Goal: Information Seeking & Learning: Learn about a topic

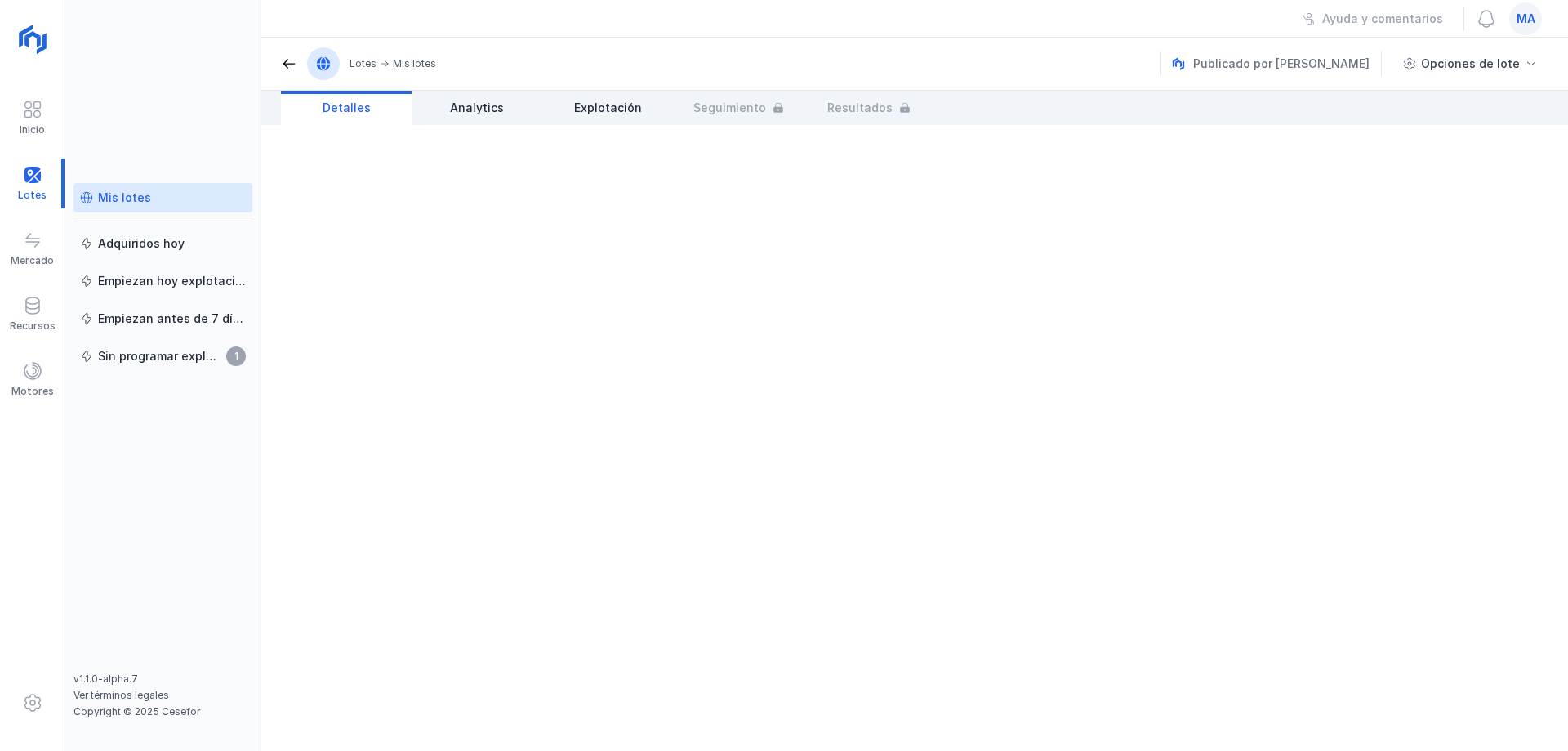
click at [142, 197] on div "Mis lotes" at bounding box center [124, 197] width 53 height 16
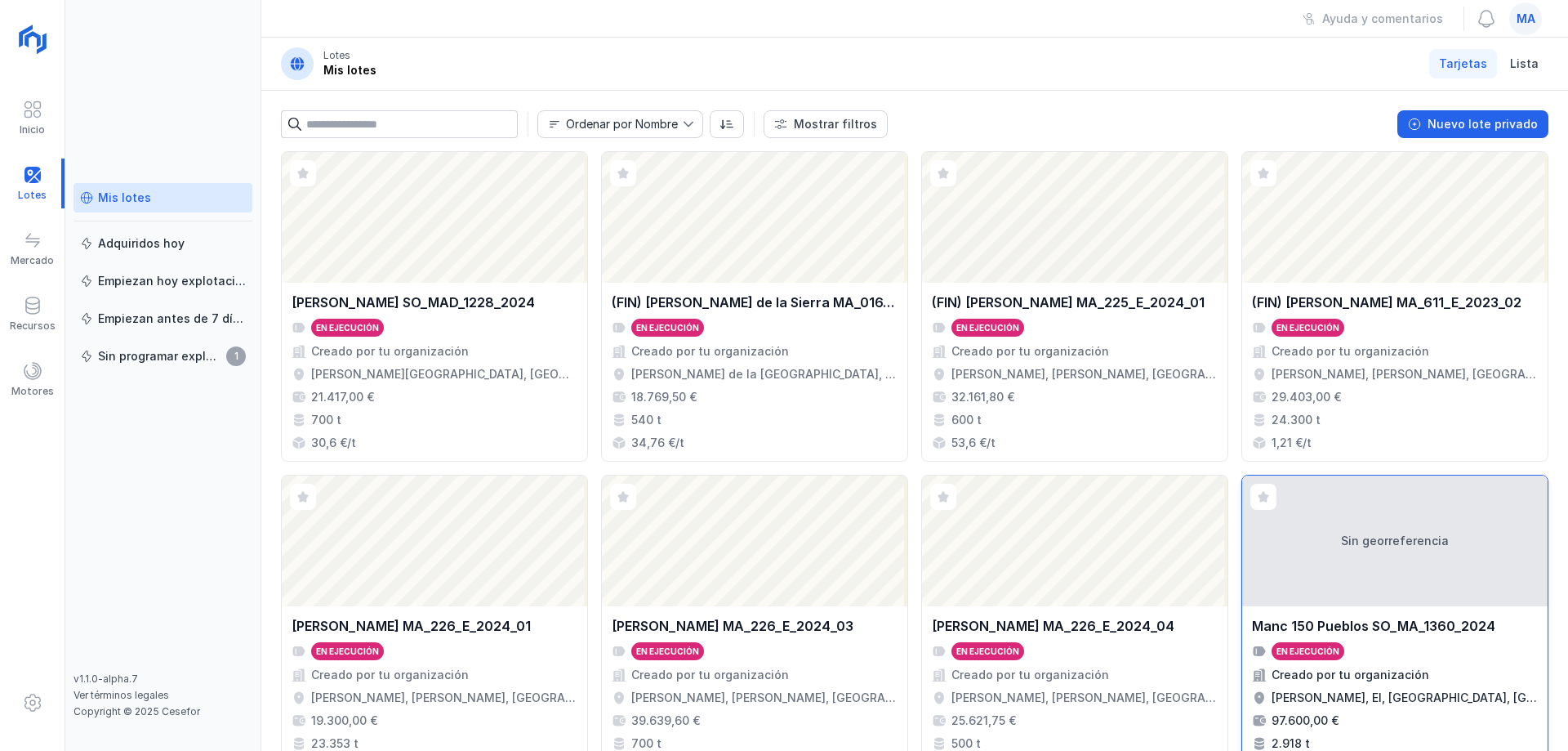
click at [1417, 587] on div "Sin georreferencia" at bounding box center [1395, 541] width 305 height 130
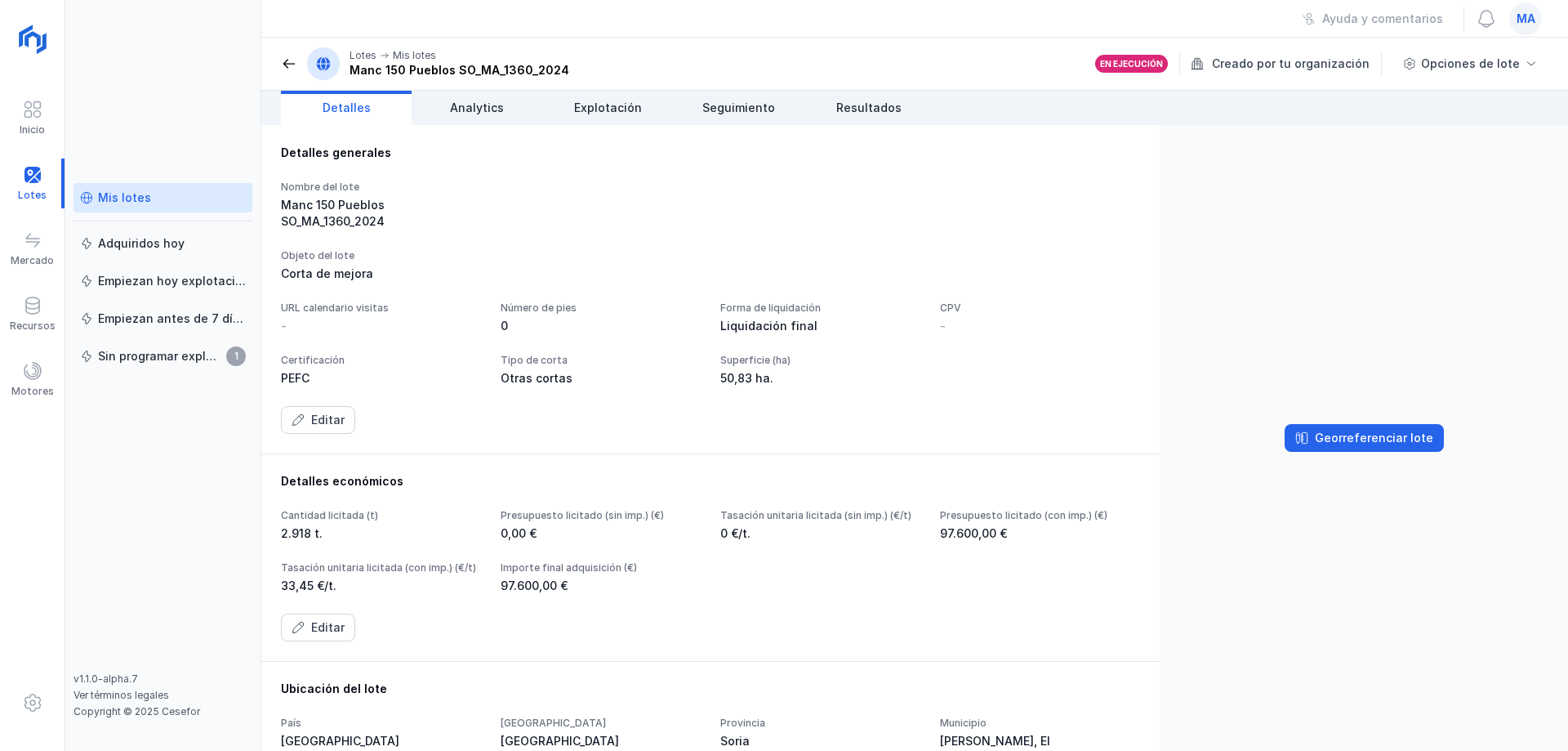
click at [964, 265] on div "Corta de mejora" at bounding box center [710, 273] width 859 height 16
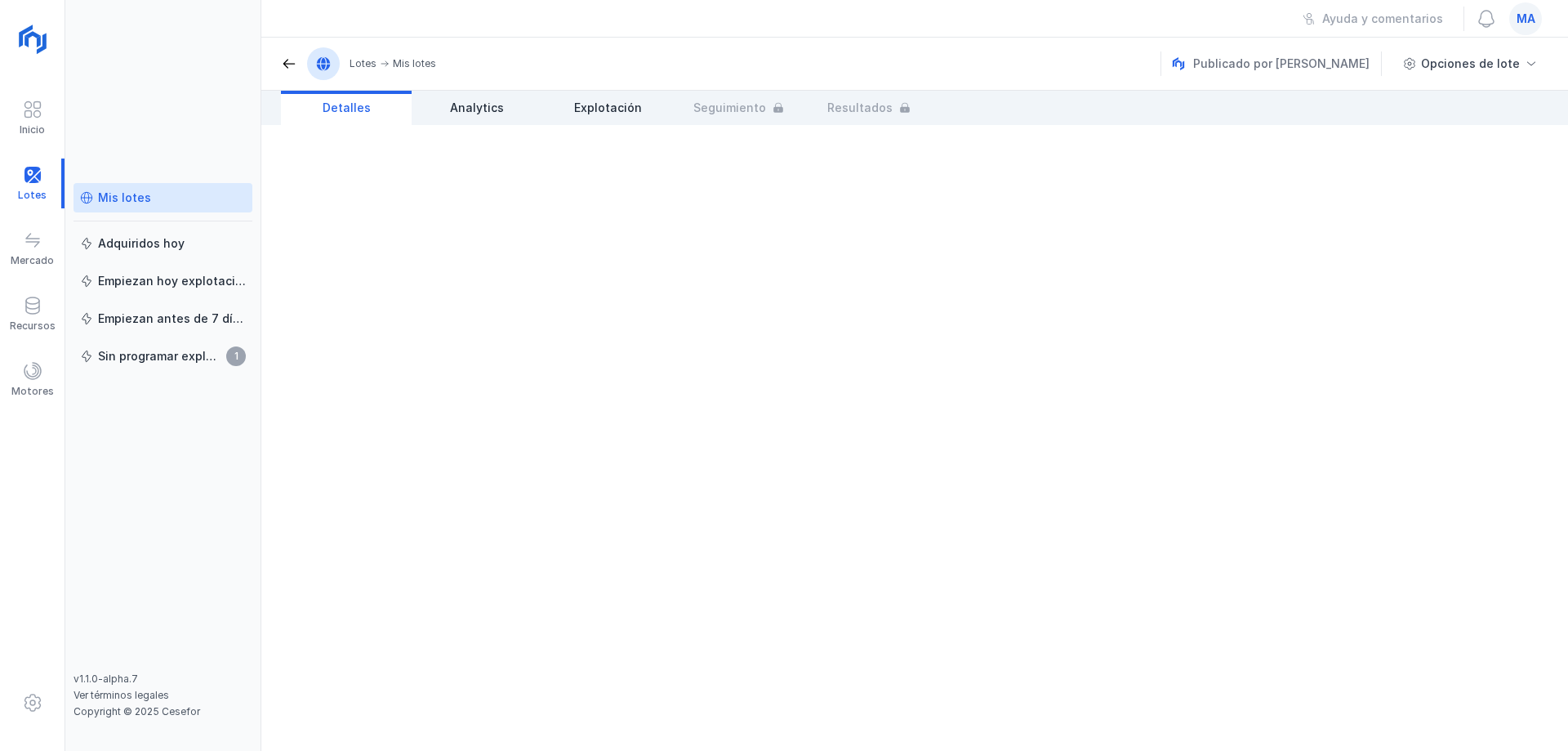
click at [119, 198] on div "Mis lotes" at bounding box center [124, 197] width 53 height 16
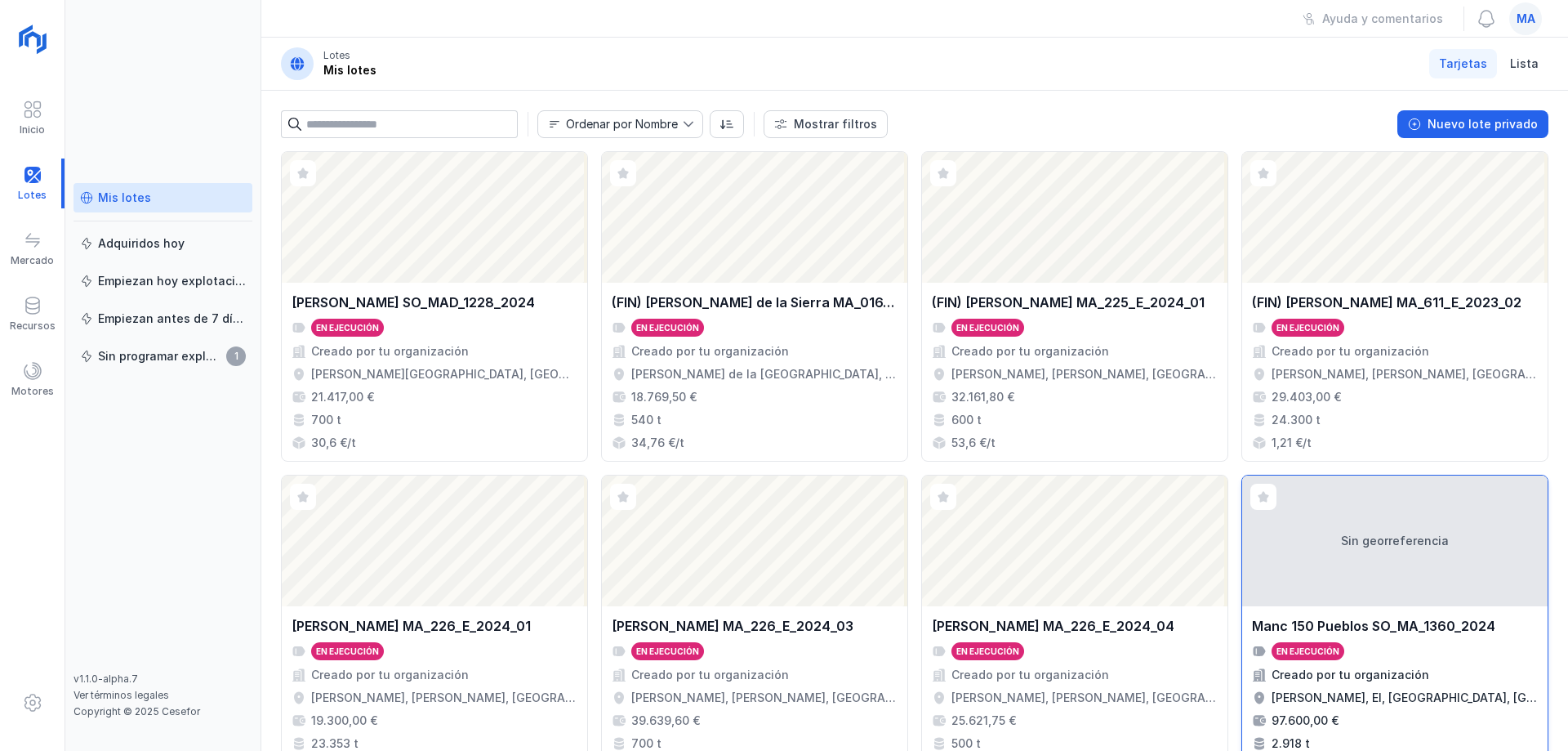
click at [1341, 553] on div "Sin georreferencia" at bounding box center [1395, 541] width 305 height 130
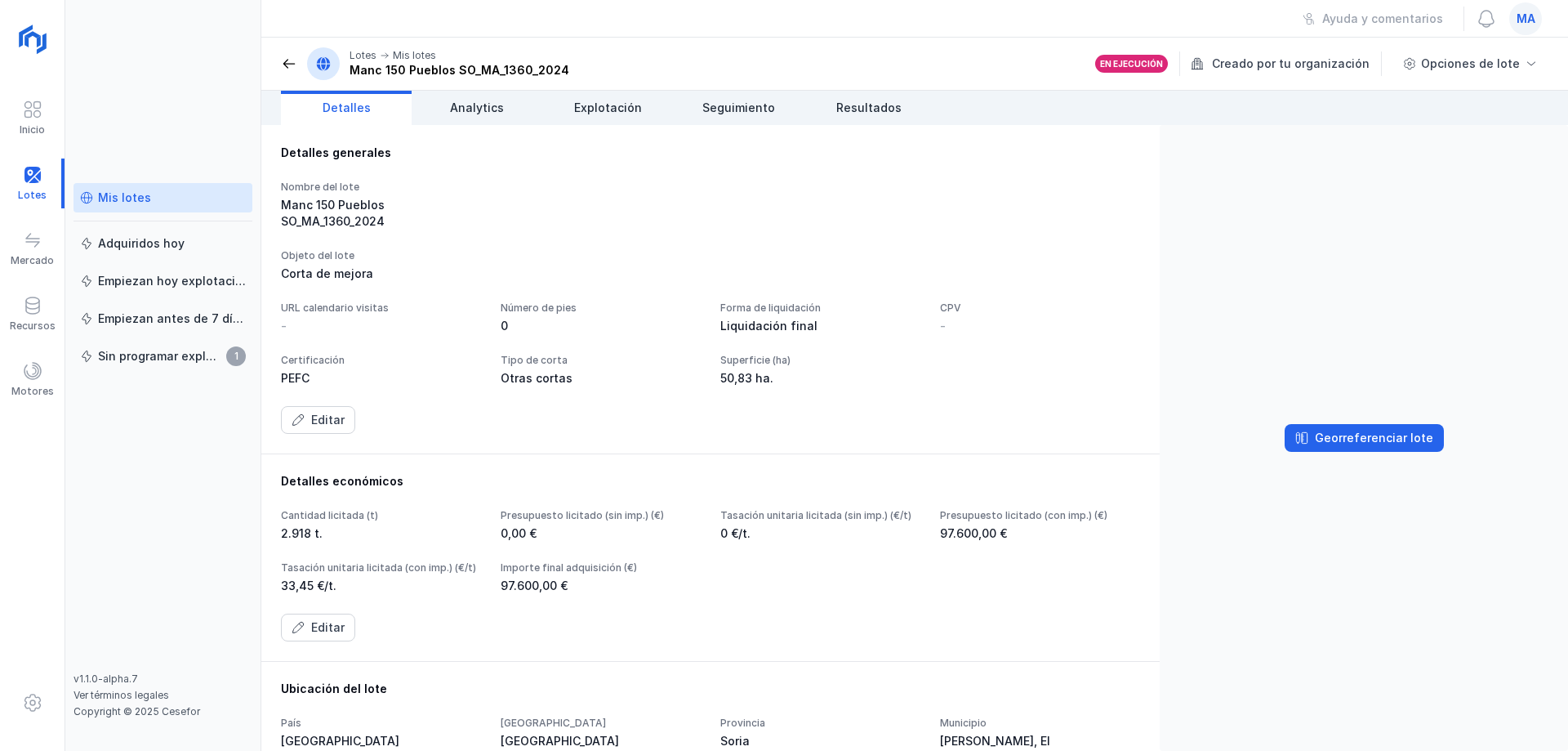
click at [435, 211] on div "Manc 150 Pueblos SO_MA_1360_2024" at bounding box center [381, 213] width 200 height 33
drag, startPoint x: 298, startPoint y: 207, endPoint x: 328, endPoint y: 206, distance: 30.0
click at [328, 206] on div "Manc 150 Pueblos SO_MA_1360_2024" at bounding box center [381, 213] width 200 height 33
click at [341, 204] on div "Manc 150 Pueblos SO_MA_1360_2024" at bounding box center [381, 213] width 200 height 33
click at [419, 206] on div "Manc 150 Pueblos SO_MA_1360_2024" at bounding box center [381, 213] width 200 height 33
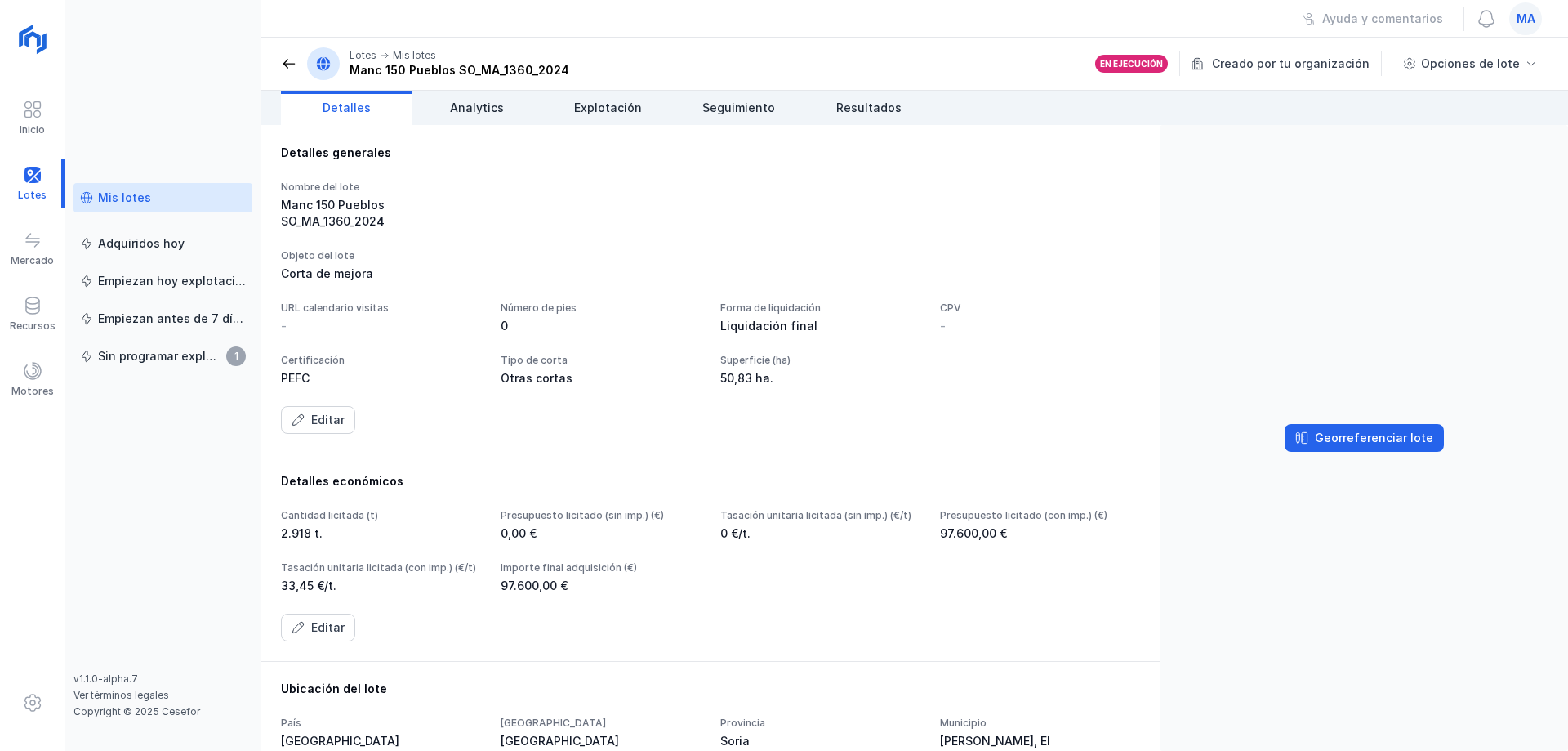
click at [450, 73] on div "Manc 150 Pueblos SO_MA_1360_2024" at bounding box center [460, 71] width 220 height 16
click at [610, 111] on span "Explotación" at bounding box center [608, 108] width 68 height 16
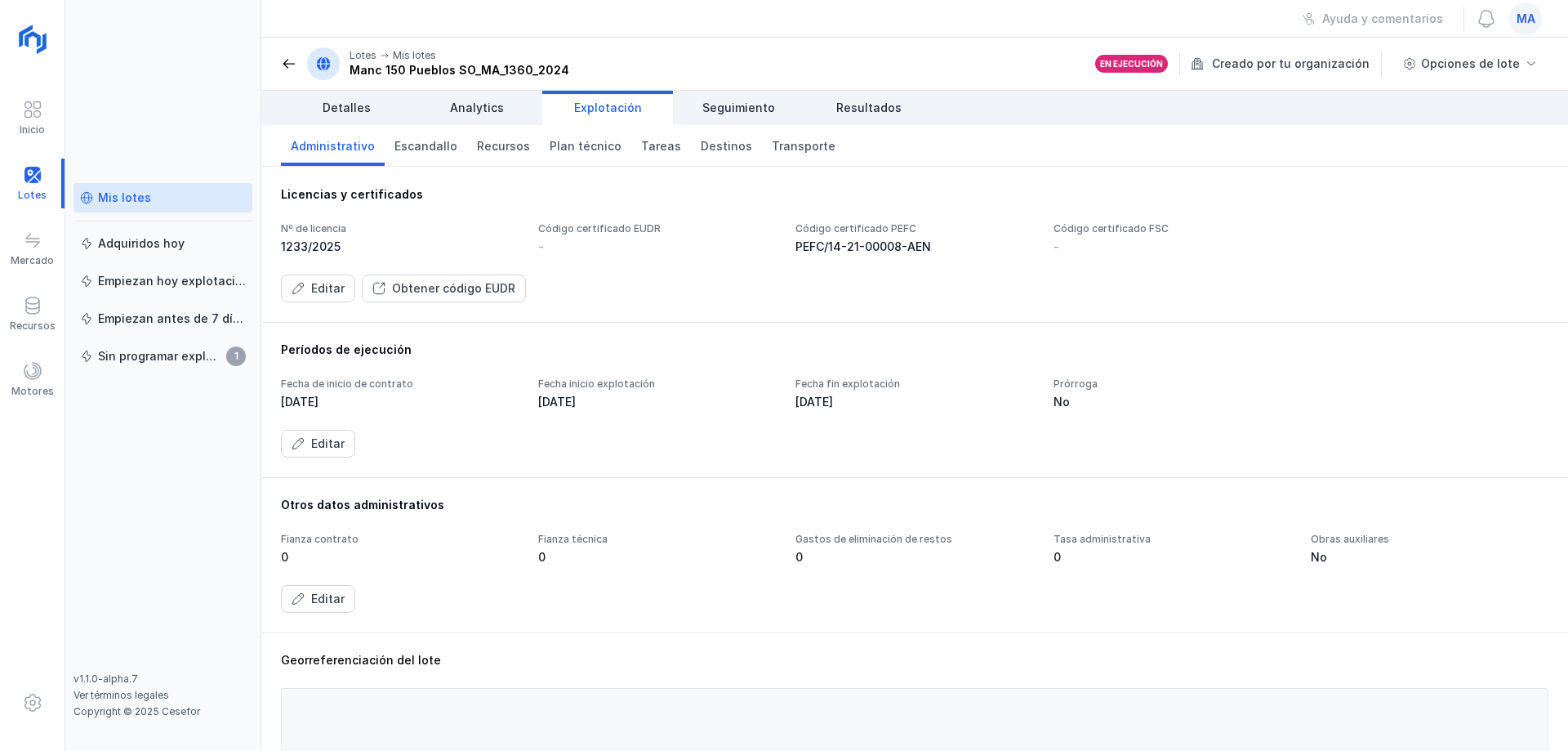
click at [432, 371] on div "Períodos de ejecución Fecha de inicio de contrato 05/02/2025 Fecha inicio explo…" at bounding box center [915, 399] width 1267 height 116
click at [549, 246] on div "-" at bounding box center [657, 246] width 237 height 16
drag, startPoint x: 304, startPoint y: 230, endPoint x: 312, endPoint y: 241, distance: 13.6
click at [311, 236] on div "Nº de licencia 1233/2025" at bounding box center [400, 238] width 237 height 33
drag, startPoint x: 303, startPoint y: 252, endPoint x: 320, endPoint y: 249, distance: 17.3
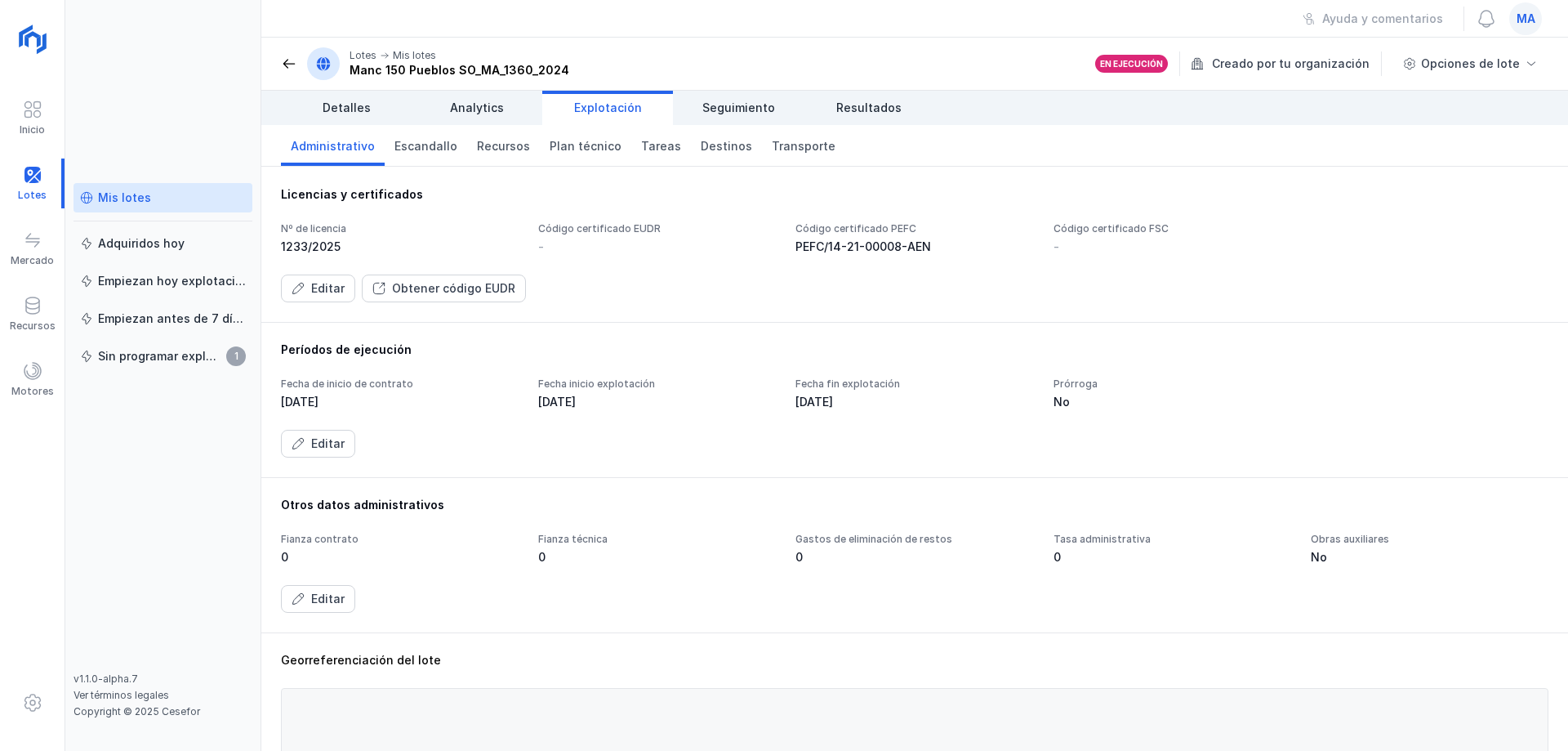
click at [320, 249] on div "1233/2025" at bounding box center [400, 246] width 237 height 16
click at [341, 230] on div "Nº de licencia" at bounding box center [400, 229] width 237 height 13
click at [358, 208] on div "Licencias y certificados Nº de licencia 1233/2025 Código certificado EUDR - Cód…" at bounding box center [915, 245] width 1267 height 116
click at [332, 203] on div "Licencias y certificados Nº de licencia 1233/2025 Código certificado EUDR - Cód…" at bounding box center [915, 245] width 1267 height 116
drag, startPoint x: 281, startPoint y: 196, endPoint x: 393, endPoint y: 196, distance: 112.0
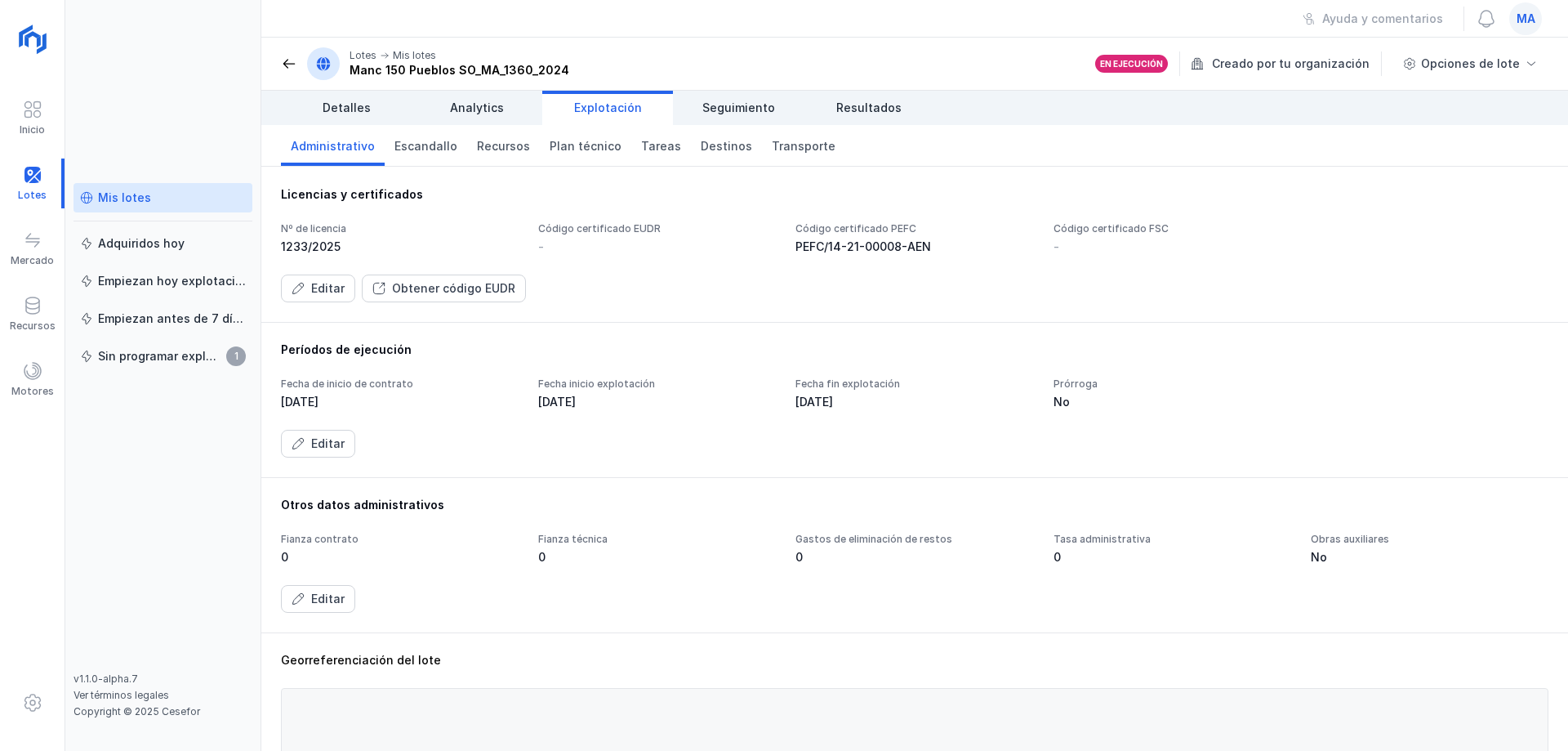
click at [393, 196] on div "Licencias y certificados" at bounding box center [915, 195] width 1267 height 16
drag, startPoint x: 273, startPoint y: 181, endPoint x: 408, endPoint y: 207, distance: 137.5
click at [407, 208] on div "Licencias y certificados Nº de licencia 1233/2025 Código certificado EUDR - Cód…" at bounding box center [915, 245] width 1307 height 155
drag, startPoint x: 275, startPoint y: 180, endPoint x: 407, endPoint y: 184, distance: 132.1
click at [396, 177] on div "Licencias y certificados Nº de licencia 1233/2025 Código certificado EUDR - Cód…" at bounding box center [915, 245] width 1307 height 155
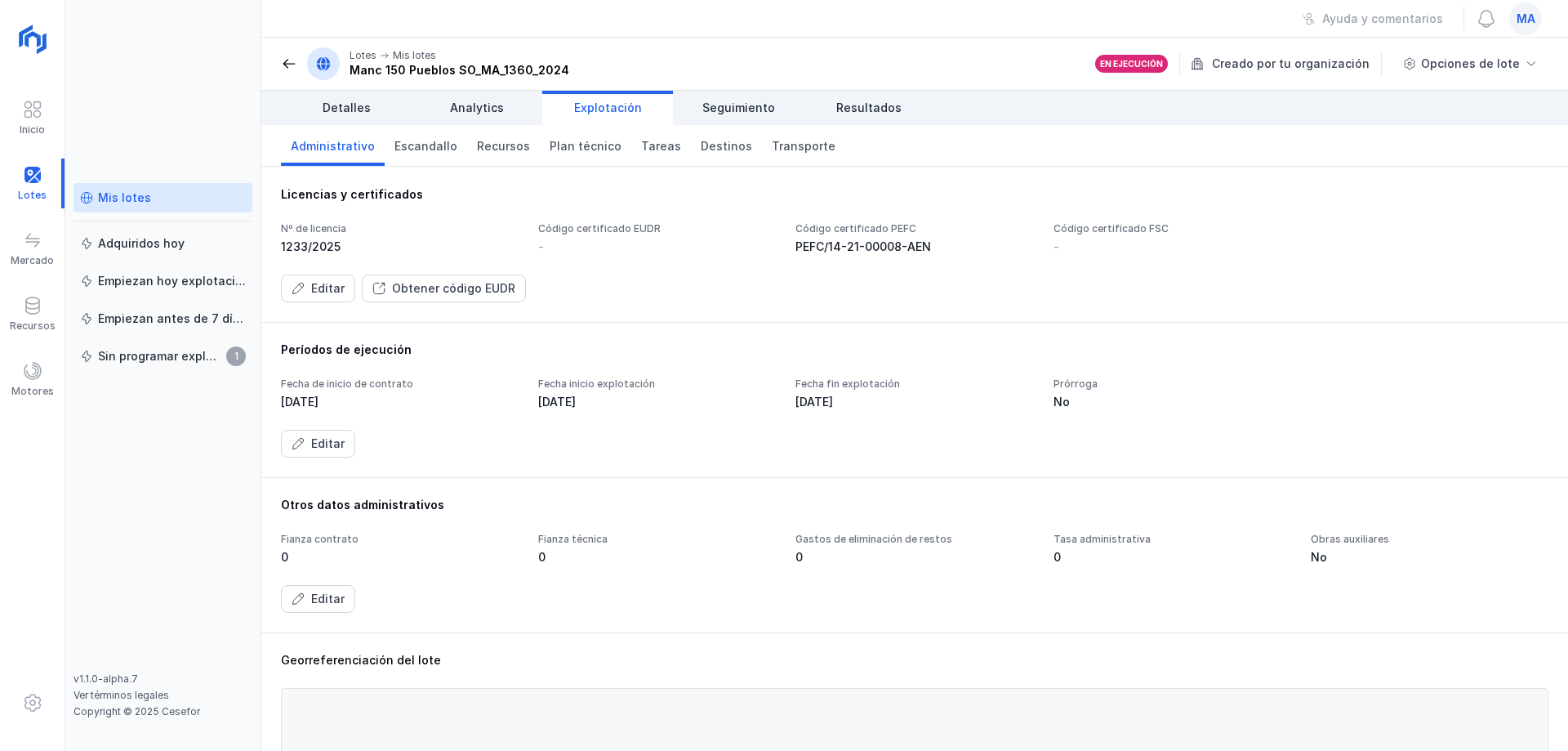
click at [423, 195] on div "Licencias y certificados" at bounding box center [915, 195] width 1267 height 16
drag, startPoint x: 273, startPoint y: 179, endPoint x: 419, endPoint y: 198, distance: 147.2
click at [419, 198] on div "Licencias y certificados Nº de licencia 1233/2025 Código certificado EUDR - Cód…" at bounding box center [915, 245] width 1307 height 155
drag, startPoint x: 276, startPoint y: 181, endPoint x: 415, endPoint y: 198, distance: 140.0
click at [415, 198] on div "Licencias y certificados Nº de licencia 1233/2025 Código certificado EUDR - Cód…" at bounding box center [915, 245] width 1307 height 155
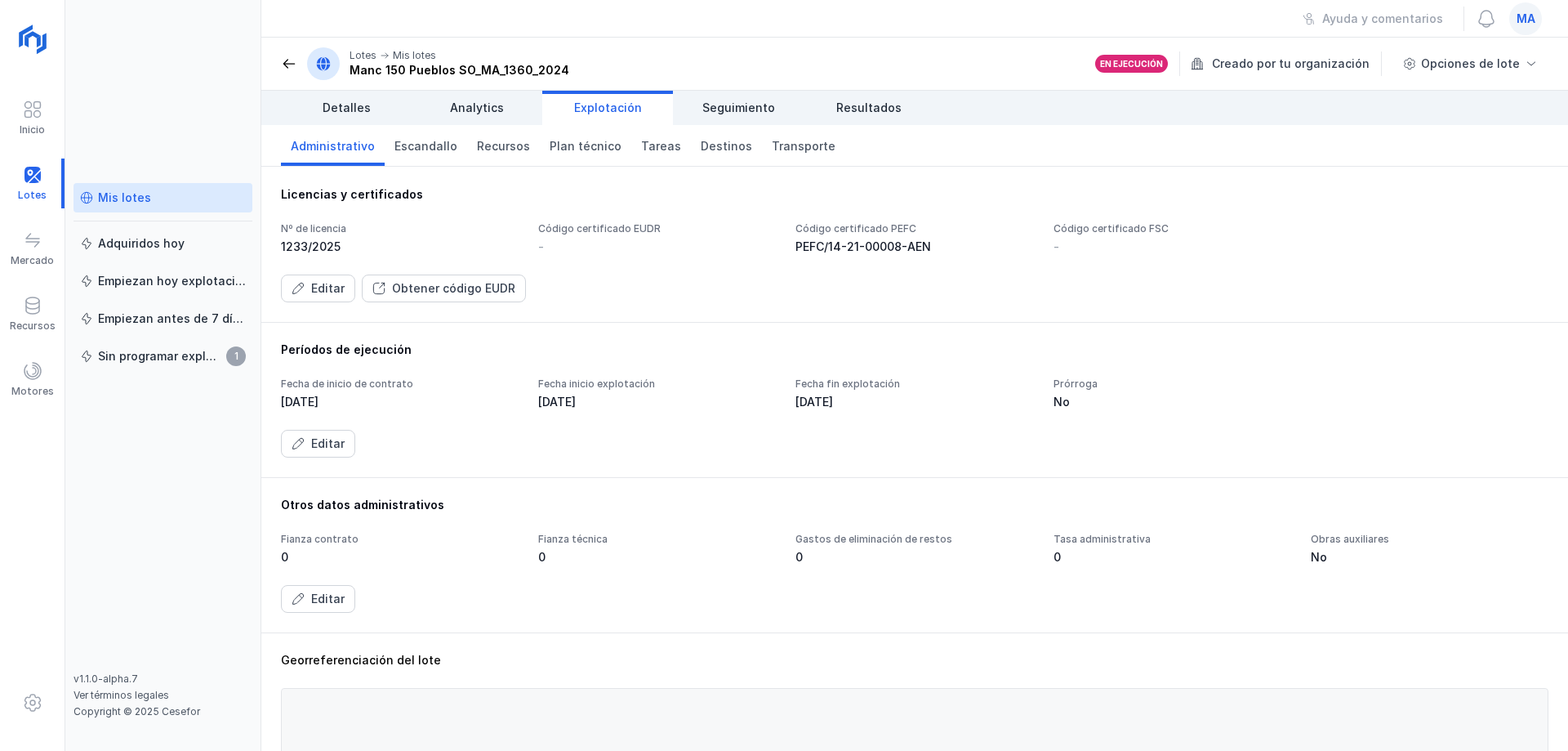
drag, startPoint x: 271, startPoint y: 179, endPoint x: 422, endPoint y: 201, distance: 152.6
click at [422, 201] on div "Licencias y certificados Nº de licencia 1233/2025 Código certificado EUDR - Cód…" at bounding box center [915, 245] width 1307 height 155
click at [432, 199] on div "Licencias y certificados" at bounding box center [915, 195] width 1267 height 16
click at [370, 18] on div "Ayuda y comentarios ma" at bounding box center [915, 19] width 1307 height 38
click at [540, 237] on div "Código certificado EUDR -" at bounding box center [657, 238] width 237 height 33
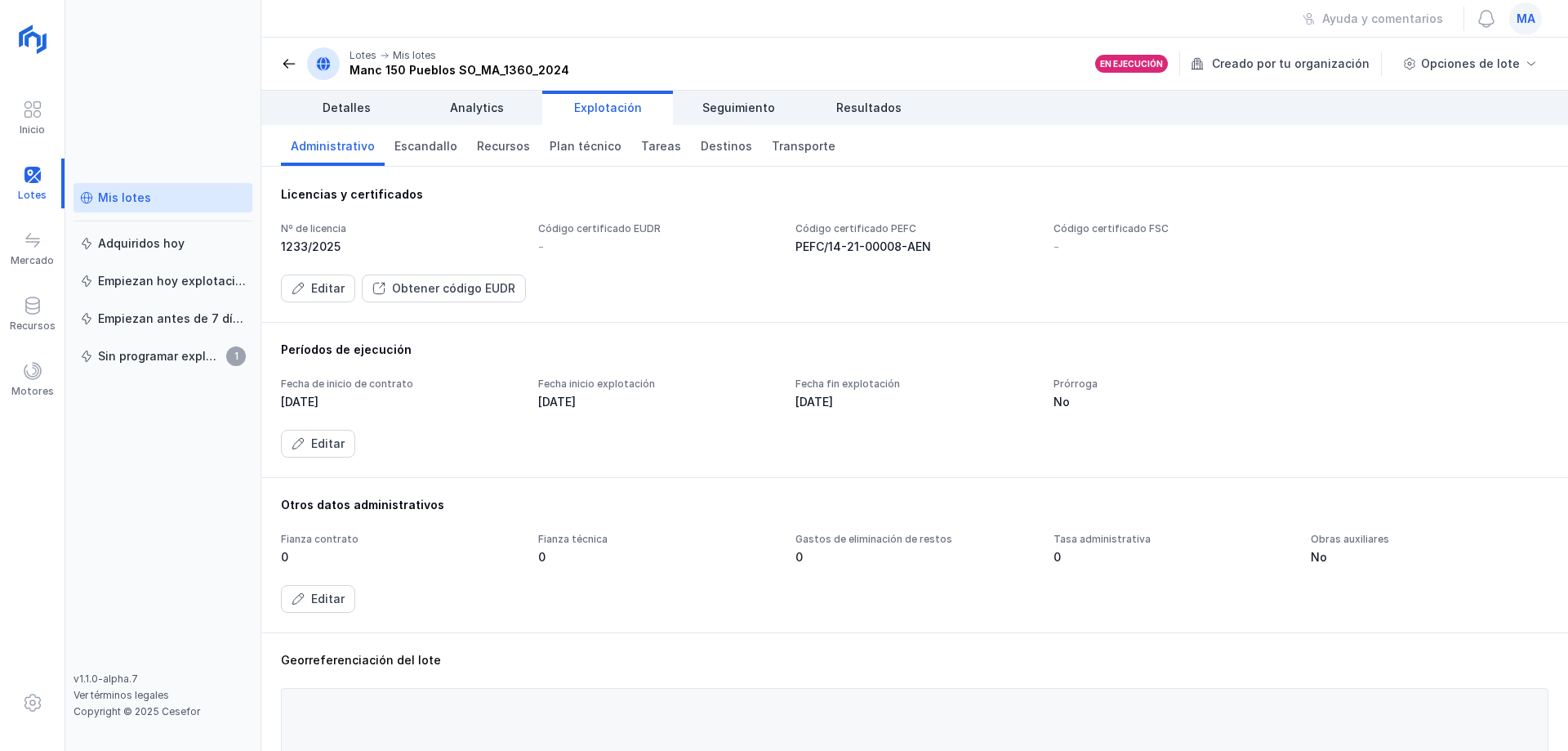
drag, startPoint x: 534, startPoint y: 218, endPoint x: 606, endPoint y: 225, distance: 72.3
click at [586, 225] on div "Licencias y certificados Nº de licencia 1233/2025 Código certificado EUDR - Cód…" at bounding box center [915, 245] width 1267 height 116
click at [652, 32] on div "Ayuda y comentarios ma" at bounding box center [915, 19] width 1307 height 38
click at [303, 20] on div "Ayuda y comentarios ma" at bounding box center [915, 19] width 1307 height 38
click at [207, 113] on div "Mis lotes Adquiridos hoy Empiezan hoy explotación Empiezan antes de 7 días Sin …" at bounding box center [163, 375] width 196 height 751
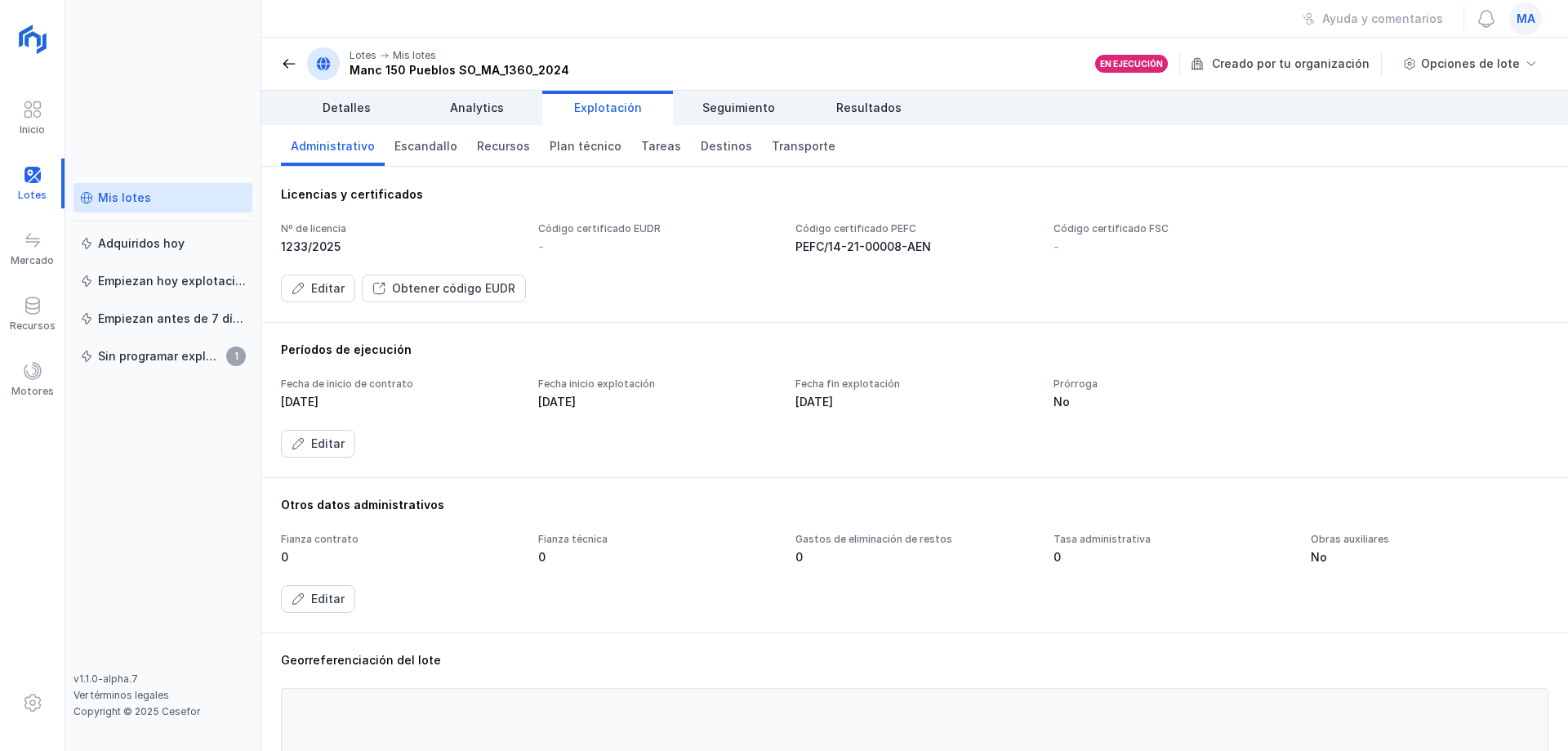
click at [230, 84] on div "Mis lotes Adquiridos hoy Empiezan hoy explotación Empiezan antes de 7 días Sin …" at bounding box center [163, 375] width 196 height 751
click at [275, 10] on div "Ayuda y comentarios ma" at bounding box center [915, 19] width 1307 height 38
click at [363, 9] on div "Ayuda y comentarios ma" at bounding box center [915, 19] width 1307 height 38
click at [157, 52] on div "Mis lotes Adquiridos hoy Empiezan hoy explotación Empiezan antes de 7 días Sin …" at bounding box center [163, 375] width 196 height 751
click at [204, 58] on div "Mis lotes Adquiridos hoy Empiezan hoy explotación Empiezan antes de 7 días Sin …" at bounding box center [163, 375] width 196 height 751
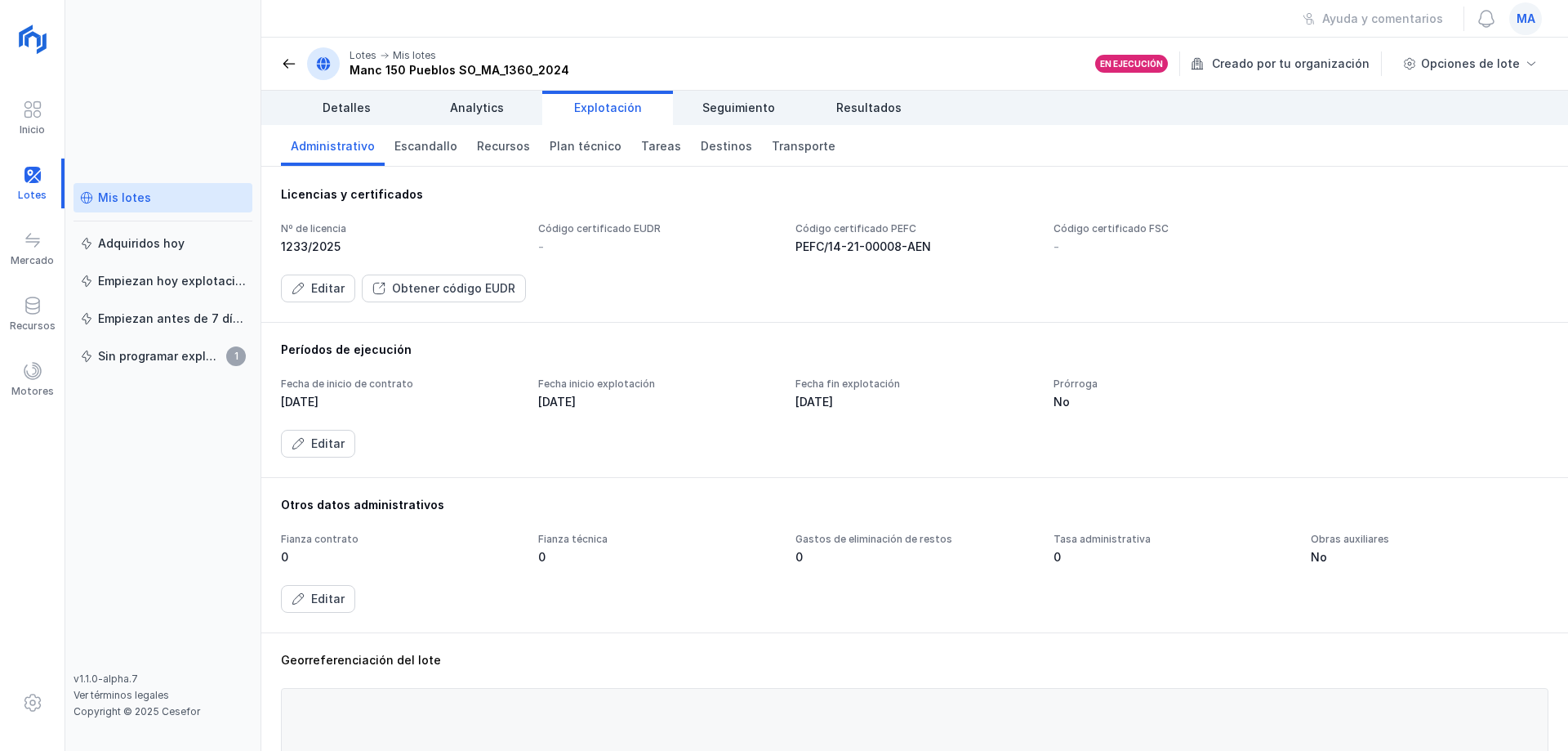
click at [368, 7] on div "Ayuda y comentarios ma" at bounding box center [915, 19] width 1307 height 38
click at [253, 34] on div "Mis lotes Adquiridos hoy Empiezan hoy explotación Empiezan antes de 7 días Sin …" at bounding box center [163, 375] width 196 height 751
click at [147, 42] on div "Mis lotes Adquiridos hoy Empiezan hoy explotación Empiezan antes de 7 días Sin …" at bounding box center [163, 375] width 196 height 751
click at [126, 139] on div "Mis lotes Adquiridos hoy Empiezan hoy explotación Empiezan antes de 7 días Sin …" at bounding box center [163, 375] width 196 height 751
click at [276, 20] on div "Ayuda y comentarios ma" at bounding box center [915, 19] width 1307 height 38
